Goal: Task Accomplishment & Management: Use online tool/utility

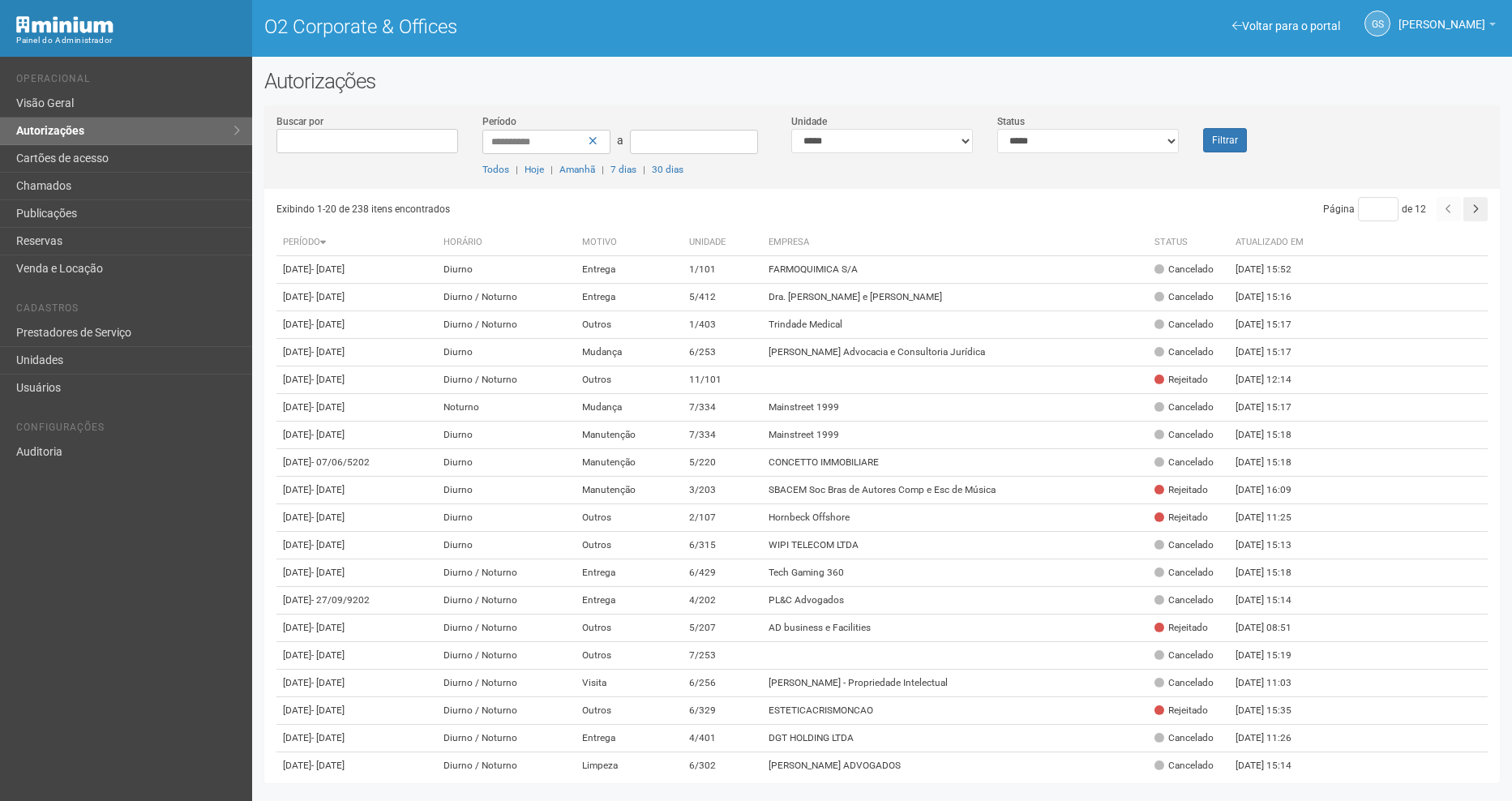
click at [1077, 141] on select "**********" at bounding box center [1088, 141] width 181 height 24
select select "*"
click at [997, 129] on select "**********" at bounding box center [1088, 141] width 181 height 24
click at [1230, 136] on button "Filtrar" at bounding box center [1225, 140] width 44 height 24
